Goal: Task Accomplishment & Management: Use online tool/utility

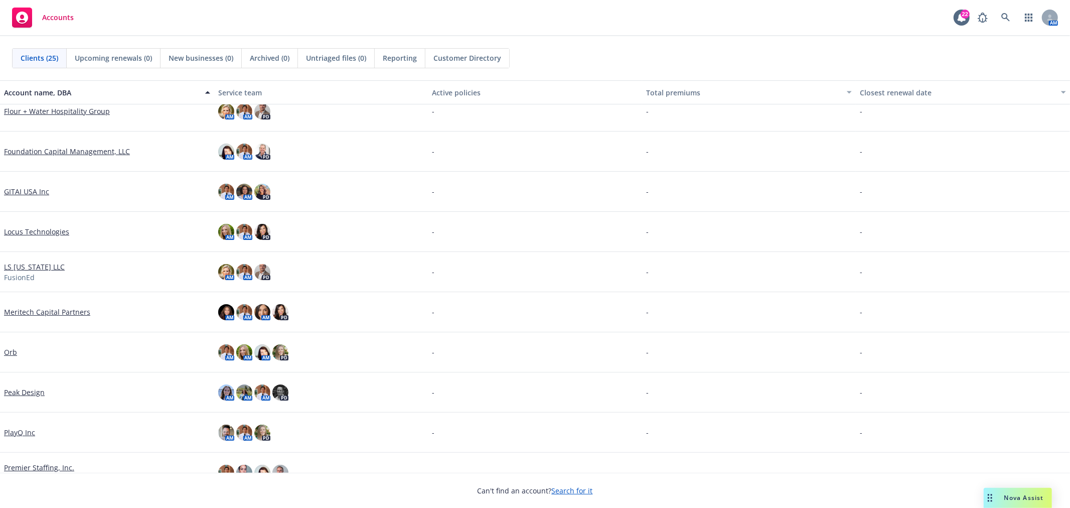
scroll to position [446, 0]
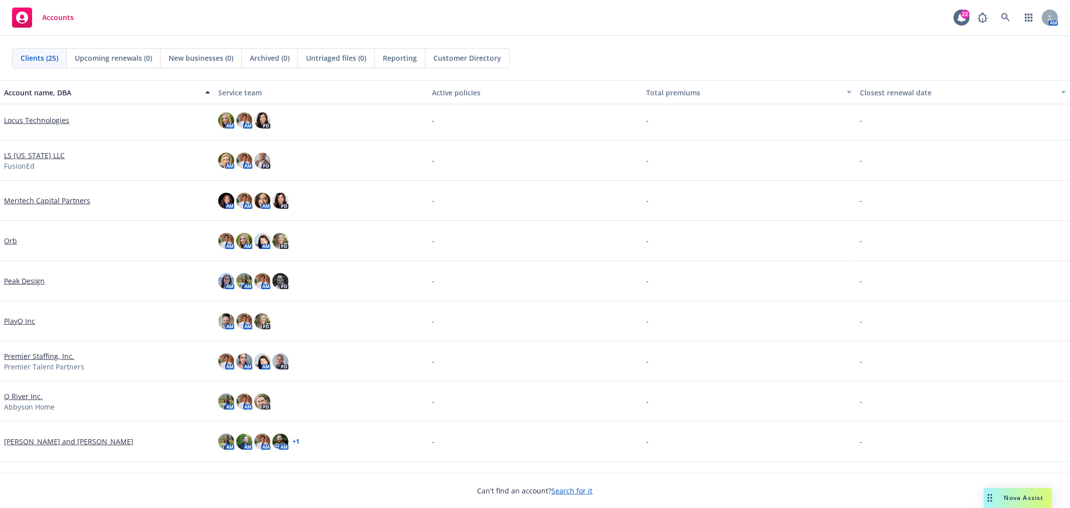
click at [11, 238] on link "Orb" at bounding box center [10, 240] width 13 height 11
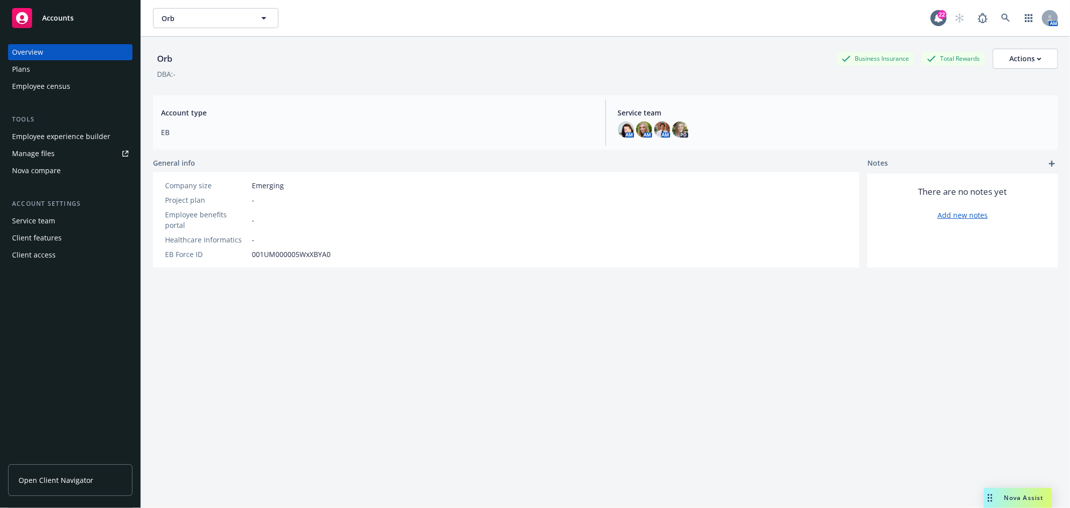
click at [72, 136] on div "Employee experience builder" at bounding box center [61, 136] width 98 height 16
click at [59, 129] on div "Employee experience builder" at bounding box center [61, 136] width 98 height 16
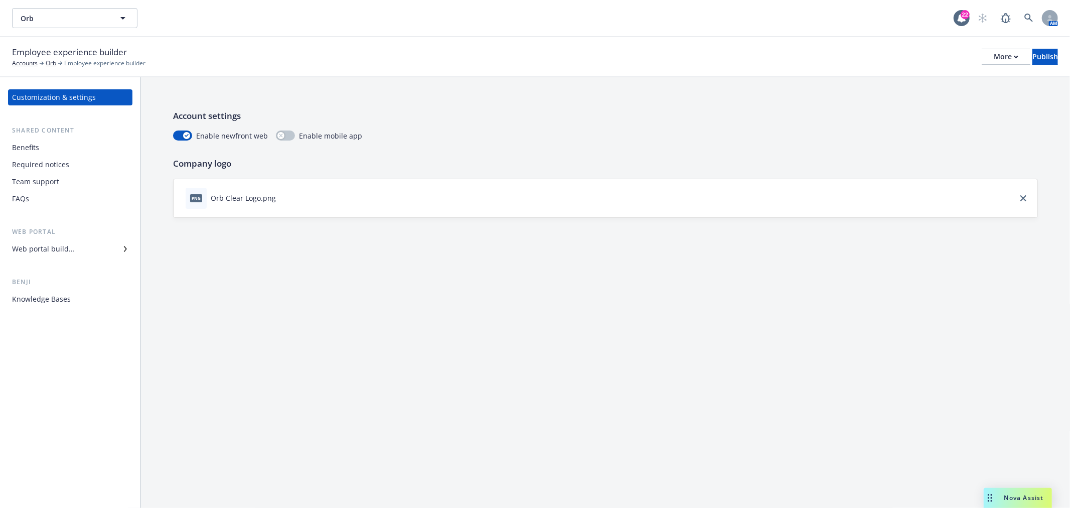
click at [57, 246] on div "Web portal builder" at bounding box center [43, 249] width 62 height 16
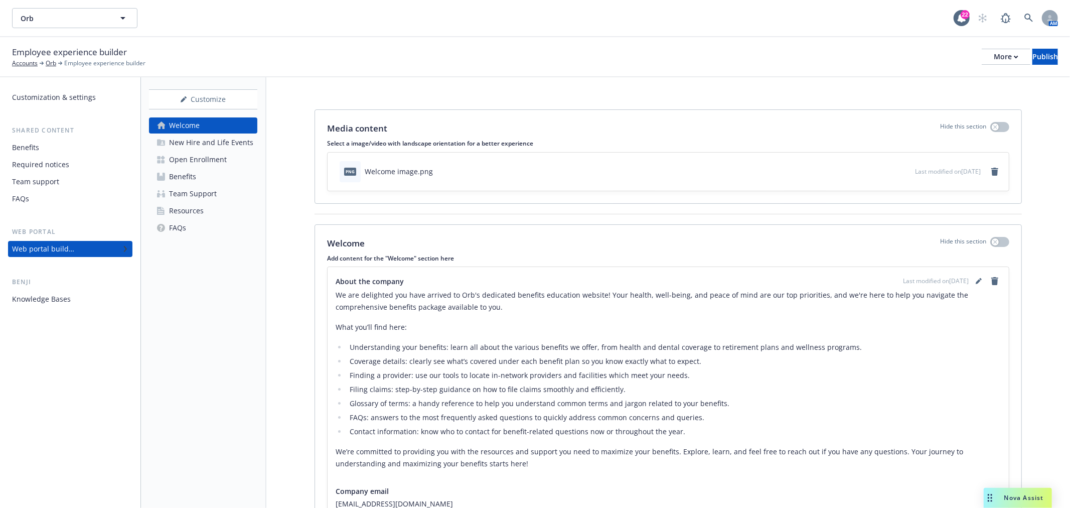
click at [194, 153] on div "Open Enrollment" at bounding box center [198, 160] width 58 height 16
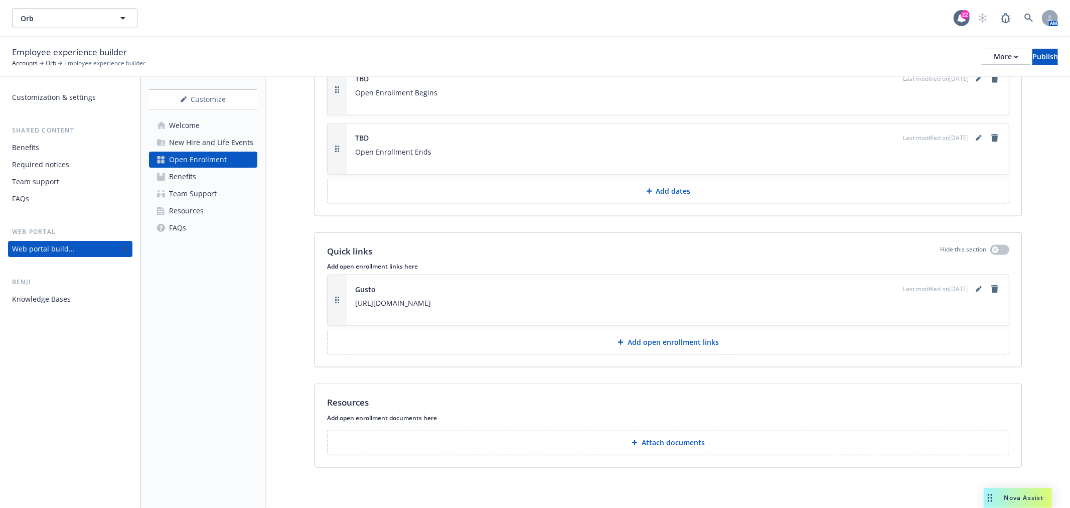
scroll to position [1142, 0]
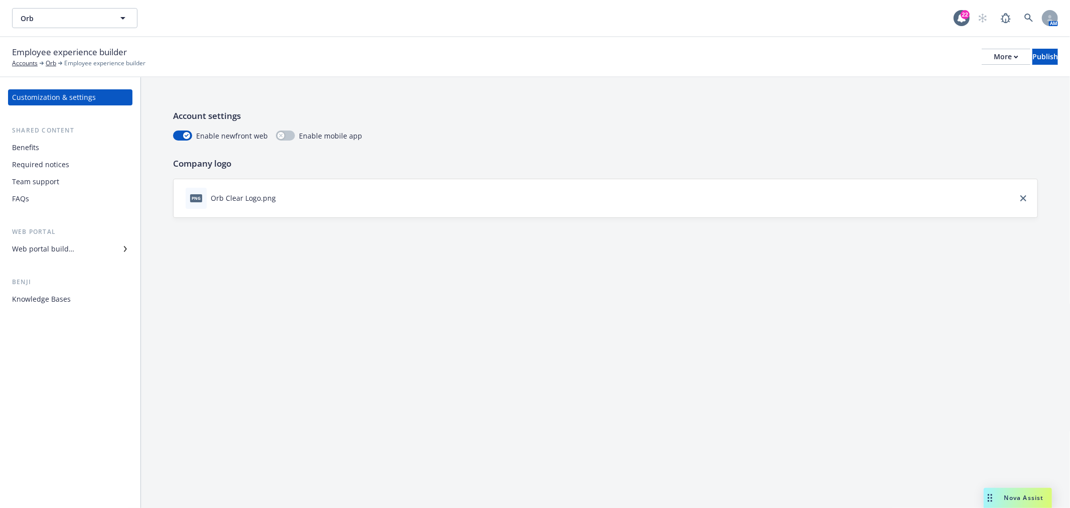
click at [58, 250] on div "Web portal builder" at bounding box center [43, 249] width 62 height 16
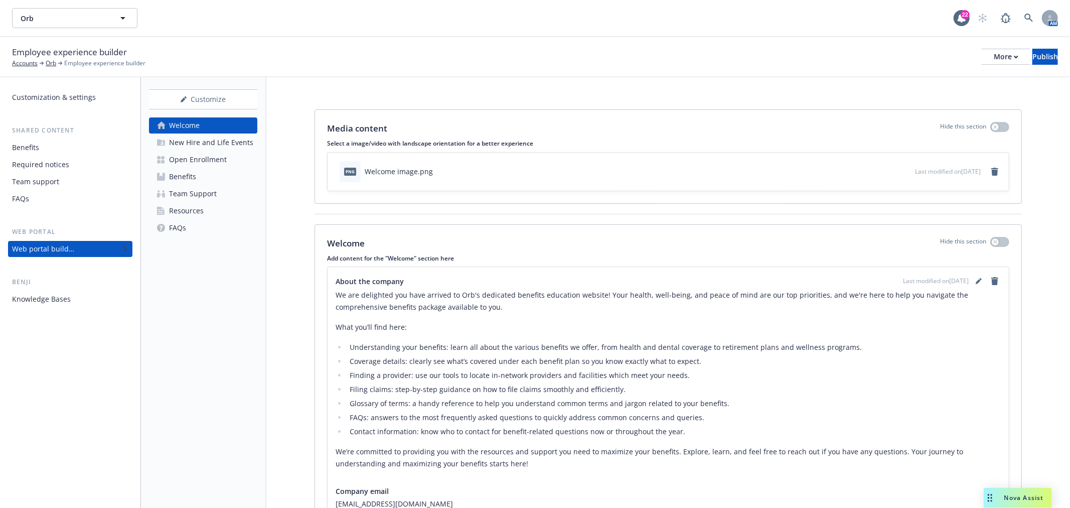
click at [207, 153] on div "Open Enrollment" at bounding box center [198, 160] width 58 height 16
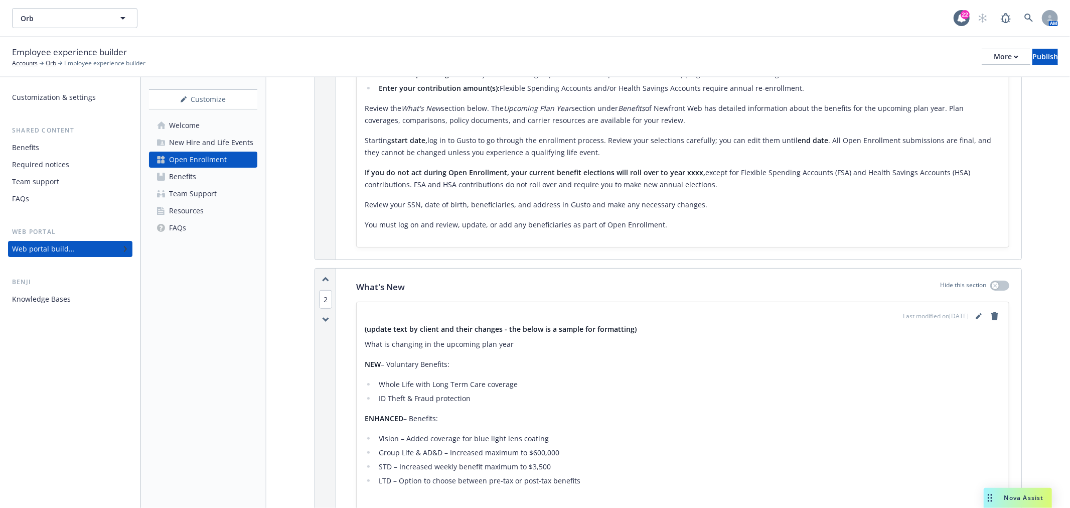
scroll to position [446, 0]
